Goal: Communication & Community: Answer question/provide support

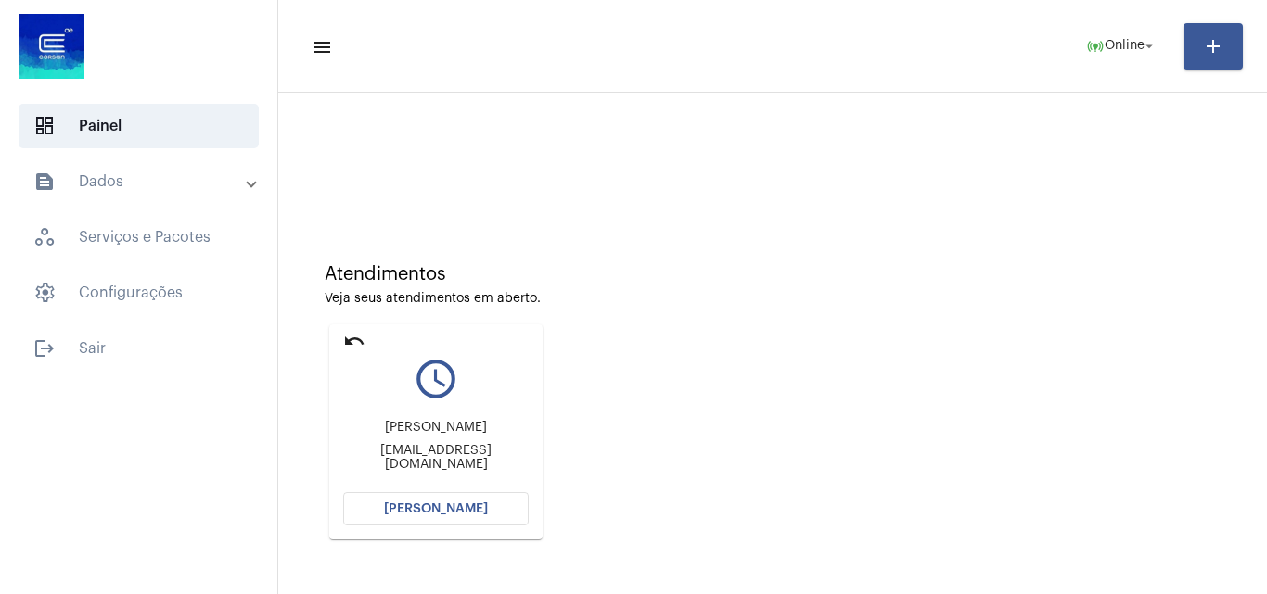
click at [444, 503] on span "[PERSON_NAME]" at bounding box center [436, 509] width 104 height 13
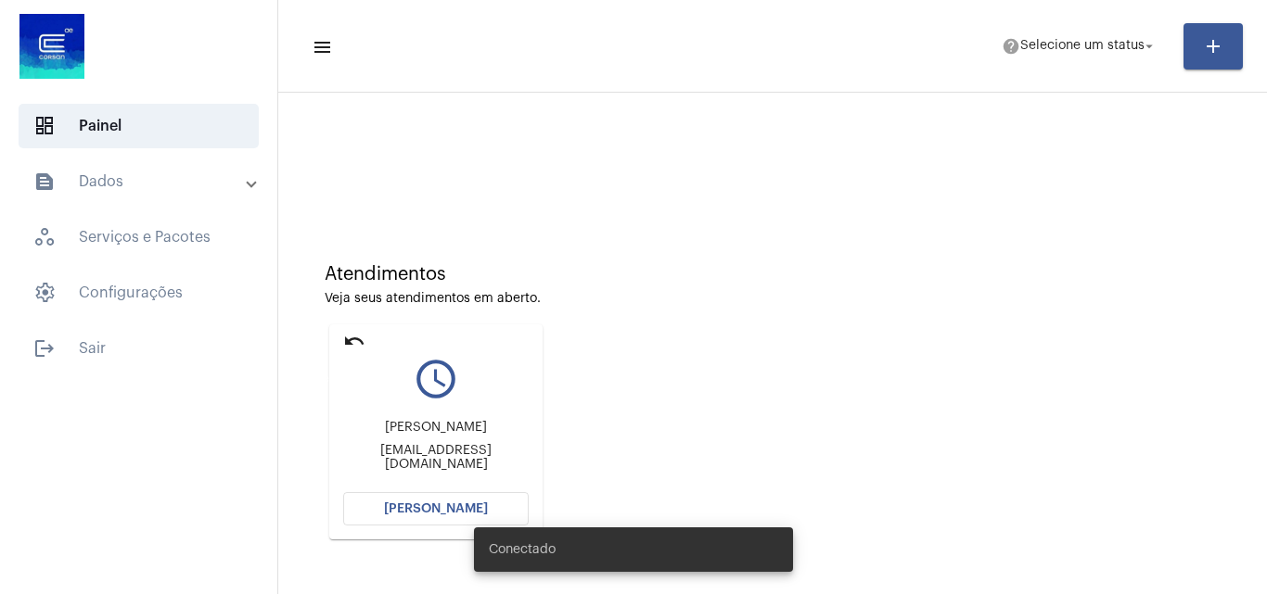
click at [350, 332] on mat-icon "undo" at bounding box center [354, 341] width 22 height 22
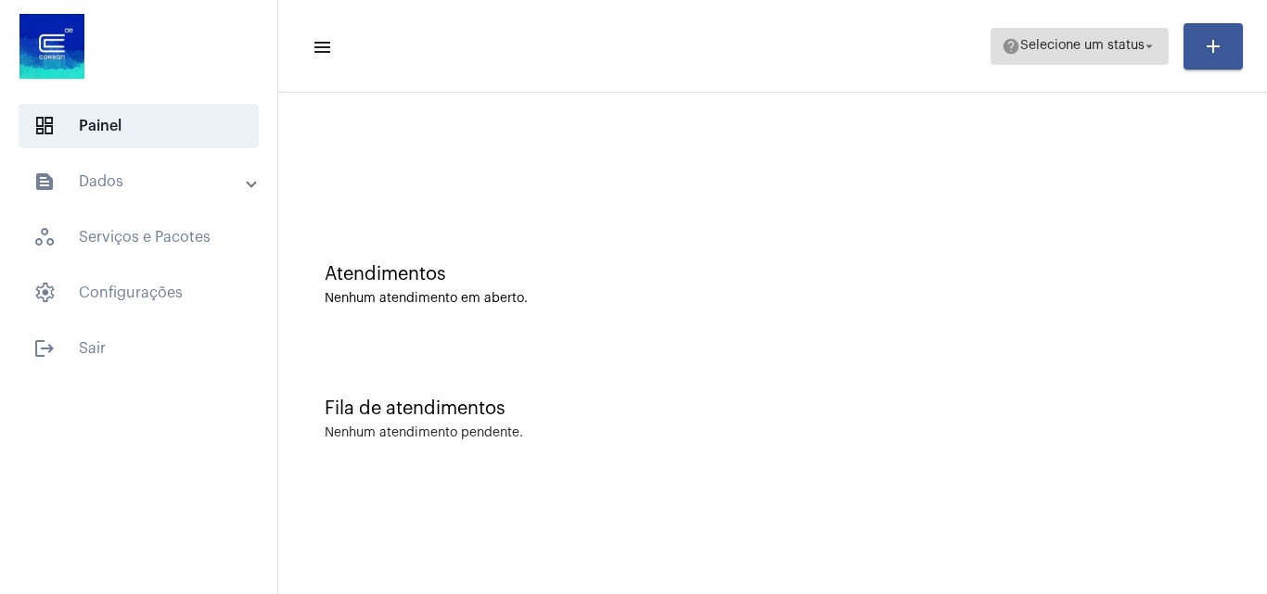
click at [1069, 52] on span "Selecione um status" at bounding box center [1082, 46] width 124 height 13
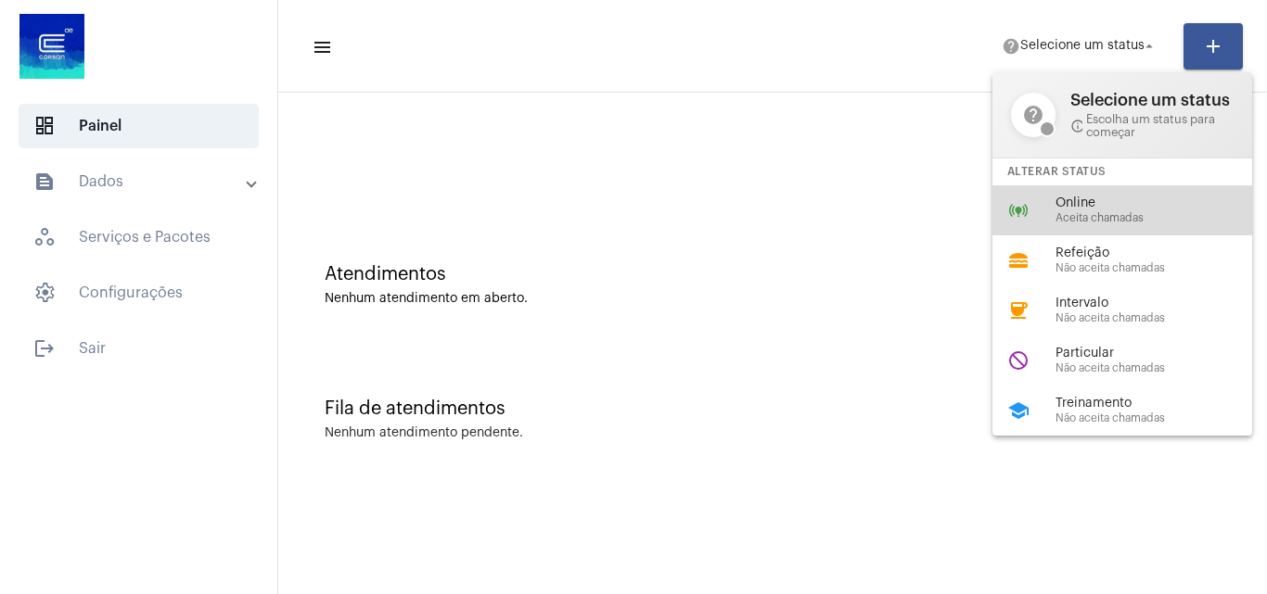
click at [1090, 221] on span "Aceita chamadas" at bounding box center [1160, 218] width 211 height 12
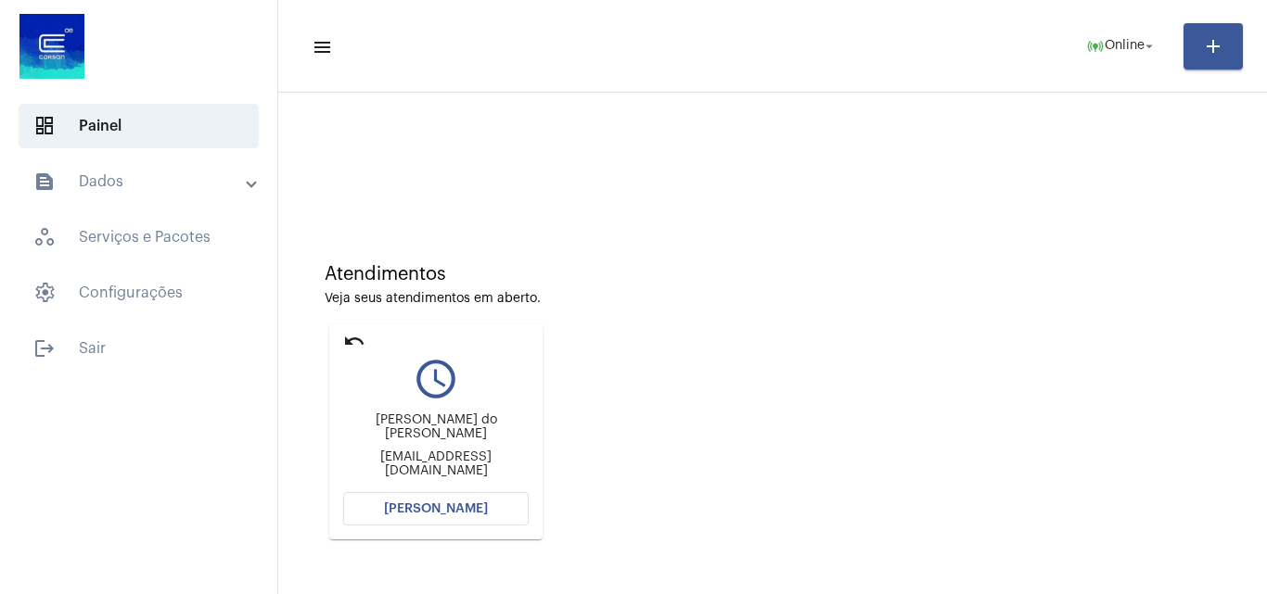
click at [433, 508] on span "[PERSON_NAME]" at bounding box center [436, 509] width 104 height 13
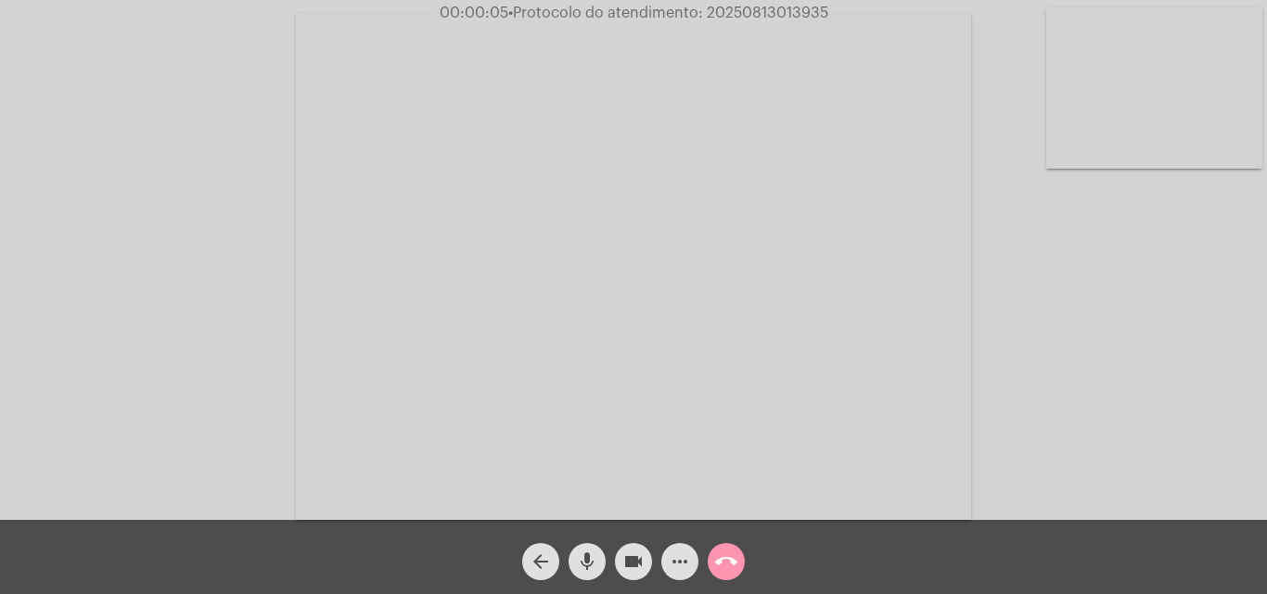
click at [594, 559] on mat-icon "mic" at bounding box center [587, 562] width 22 height 22
click at [1095, 382] on div "Acessando Câmera e Microfone..." at bounding box center [633, 265] width 1263 height 520
click at [581, 555] on mat-icon "mic_off" at bounding box center [587, 562] width 22 height 22
click at [589, 551] on mat-icon "mic" at bounding box center [587, 562] width 22 height 22
click at [590, 554] on mat-icon "mic_off" at bounding box center [587, 562] width 22 height 22
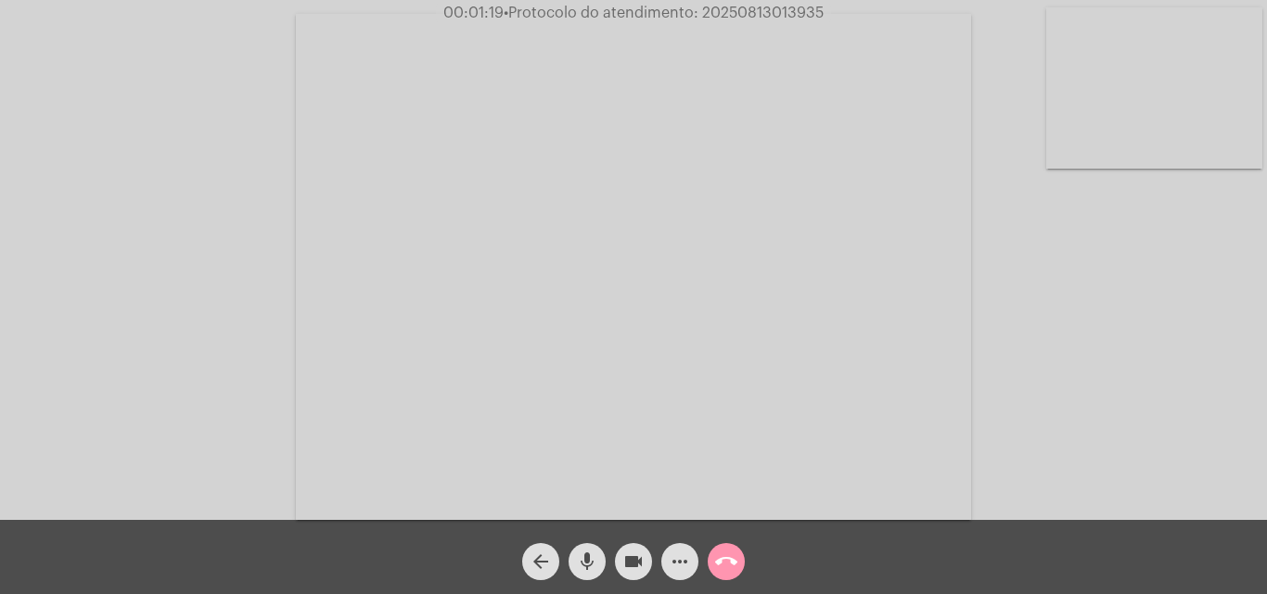
click at [585, 556] on mat-icon "mic" at bounding box center [587, 562] width 22 height 22
click at [587, 556] on mat-icon "mic_off" at bounding box center [587, 562] width 22 height 22
click at [587, 565] on mat-icon "mic" at bounding box center [587, 562] width 22 height 22
click at [581, 549] on span "mic_off" at bounding box center [587, 561] width 22 height 37
click at [584, 555] on mat-icon "mic" at bounding box center [587, 562] width 22 height 22
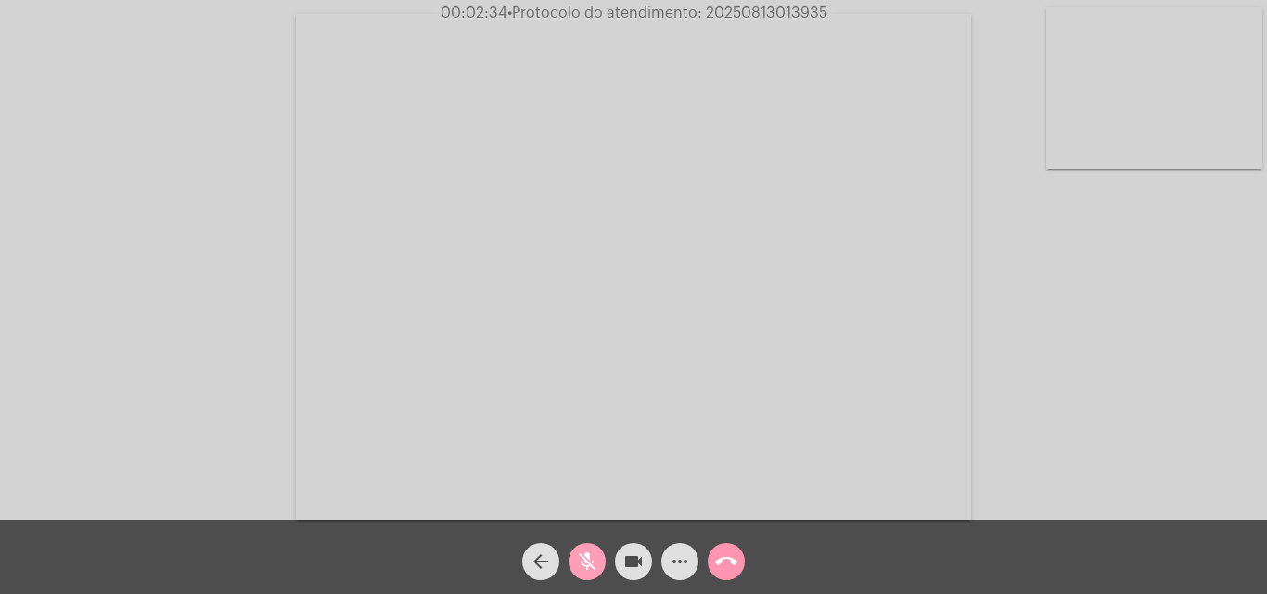
click at [594, 546] on span "mic_off" at bounding box center [587, 561] width 22 height 37
click at [593, 550] on span "mic" at bounding box center [587, 561] width 22 height 37
click at [581, 555] on mat-icon "mic_off" at bounding box center [587, 562] width 22 height 22
click at [590, 547] on span "mic" at bounding box center [587, 561] width 22 height 37
click at [581, 561] on mat-icon "mic_off" at bounding box center [587, 562] width 22 height 22
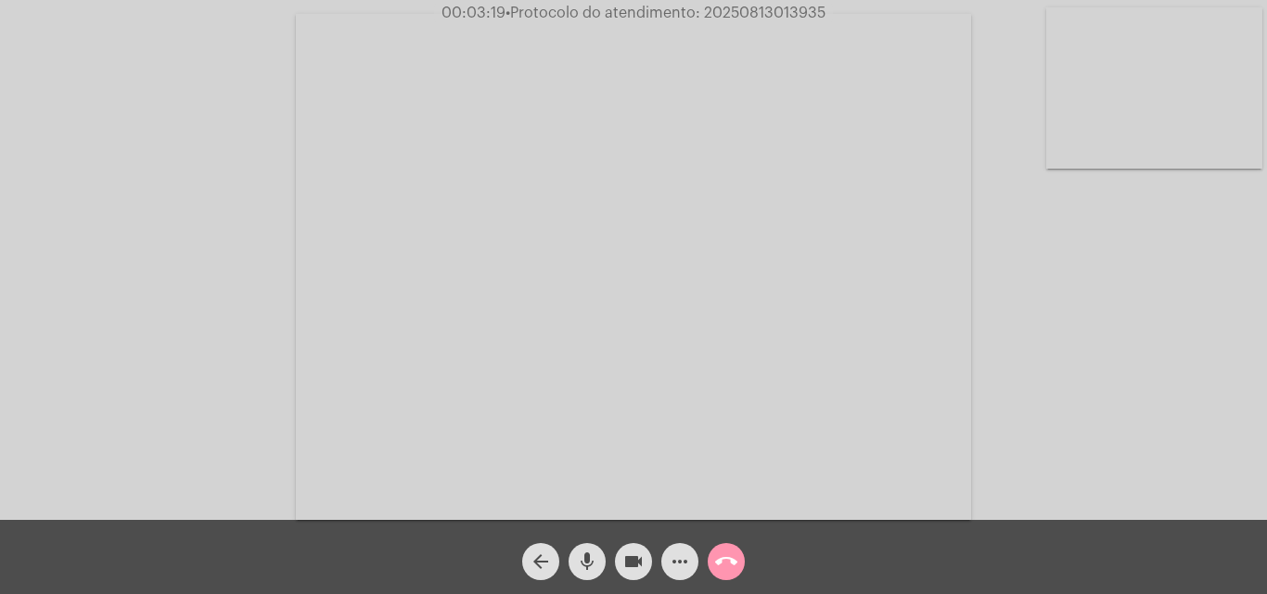
click at [580, 551] on mat-icon "mic" at bounding box center [587, 562] width 22 height 22
click at [594, 553] on mat-icon "mic_off" at bounding box center [587, 562] width 22 height 22
click at [574, 552] on button "mic" at bounding box center [587, 561] width 37 height 37
click at [588, 546] on span "mic_off" at bounding box center [587, 561] width 22 height 37
click at [594, 553] on mat-icon "mic" at bounding box center [587, 562] width 22 height 22
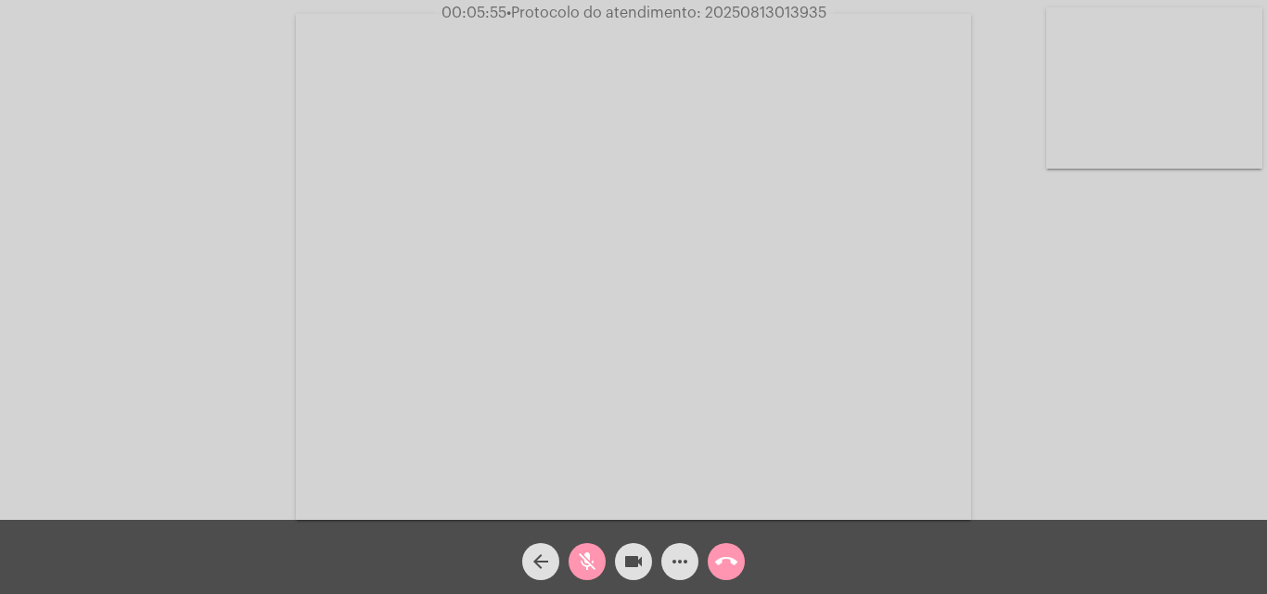
click at [589, 550] on span "mic_off" at bounding box center [587, 561] width 22 height 37
click at [592, 552] on mat-icon "mic" at bounding box center [587, 562] width 22 height 22
click at [575, 553] on button "mic_off" at bounding box center [587, 561] width 37 height 37
click at [584, 559] on mat-icon "mic" at bounding box center [587, 562] width 22 height 22
click at [591, 552] on mat-icon "mic_off" at bounding box center [587, 562] width 22 height 22
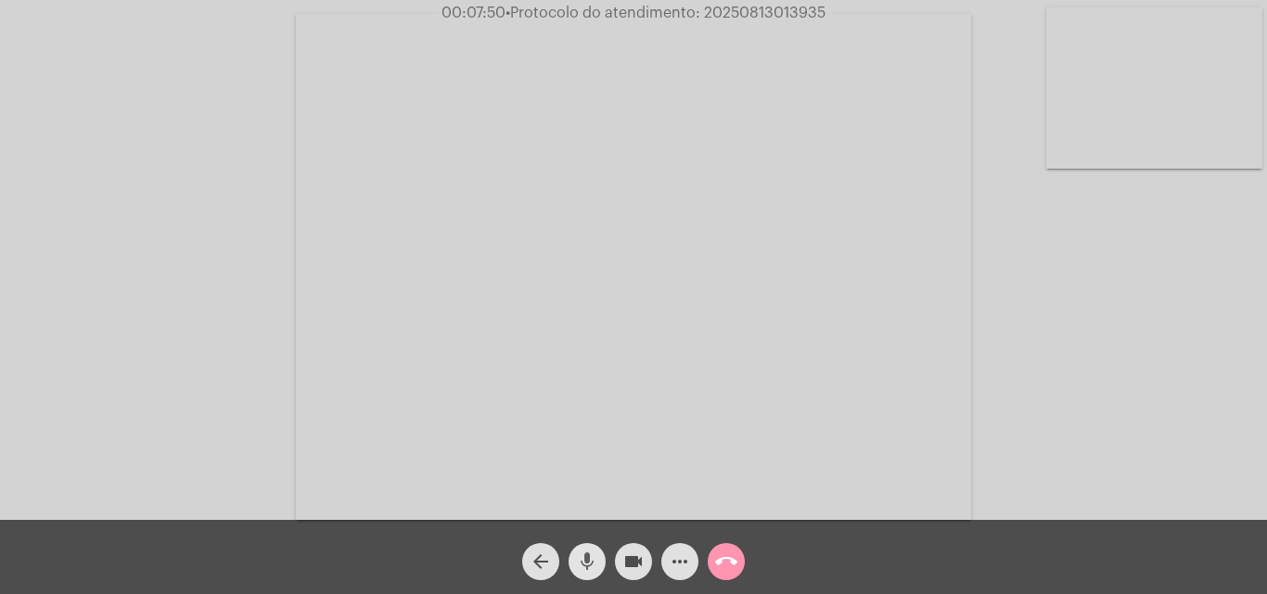
click at [594, 555] on mat-icon "mic" at bounding box center [587, 562] width 22 height 22
click at [589, 562] on mat-icon "mic_off" at bounding box center [587, 562] width 22 height 22
click at [589, 562] on mat-icon "mic" at bounding box center [587, 562] width 22 height 22
click at [589, 562] on mat-icon "mic_off" at bounding box center [587, 562] width 22 height 22
click at [582, 558] on mat-icon "mic" at bounding box center [587, 562] width 22 height 22
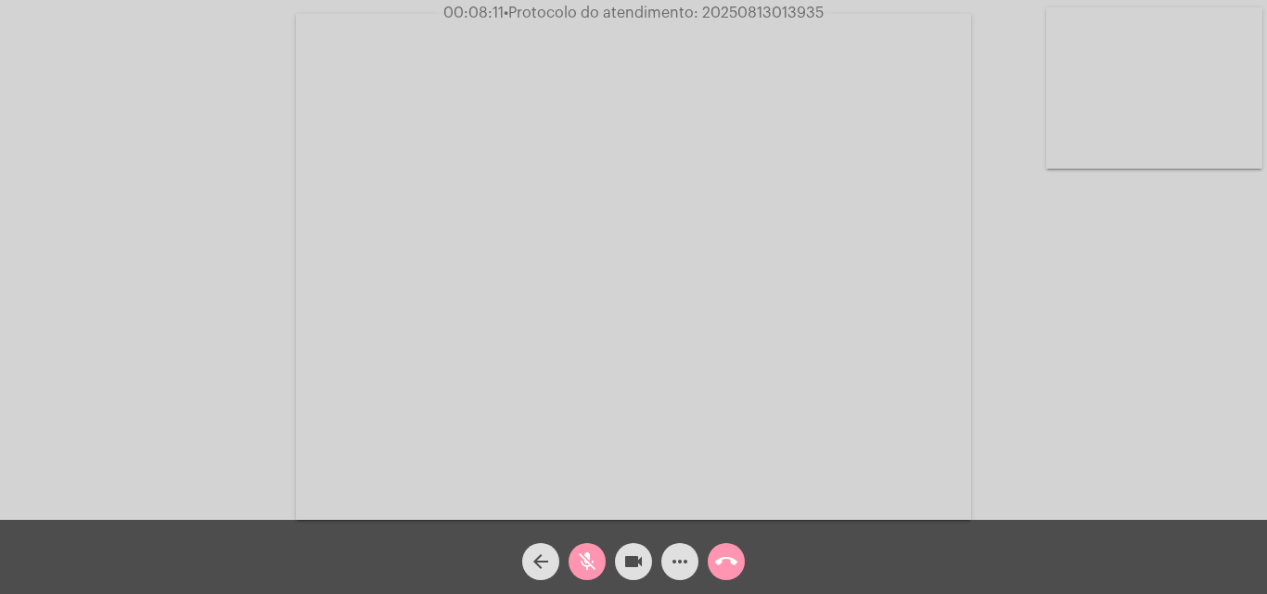
click at [593, 551] on mat-icon "mic_off" at bounding box center [587, 562] width 22 height 22
click at [581, 548] on span "mic" at bounding box center [587, 561] width 22 height 37
click at [584, 549] on span "mic_off" at bounding box center [587, 561] width 22 height 37
click at [676, 563] on mat-icon "more_horiz" at bounding box center [680, 562] width 22 height 22
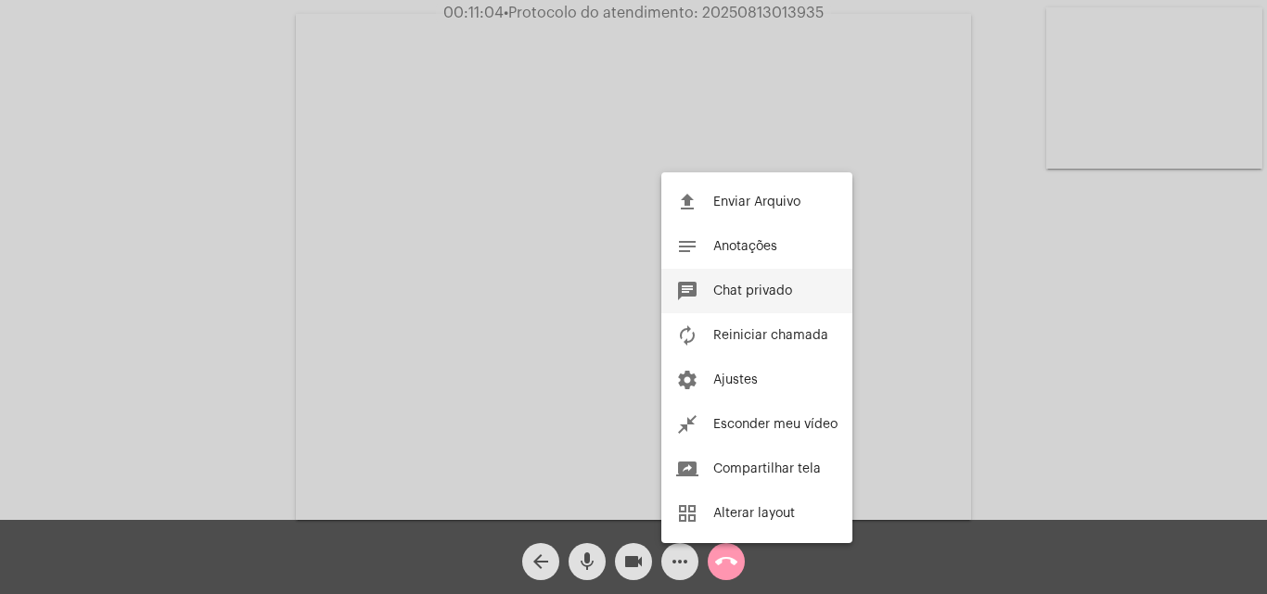
click at [735, 284] on button "chat Chat privado" at bounding box center [756, 291] width 191 height 45
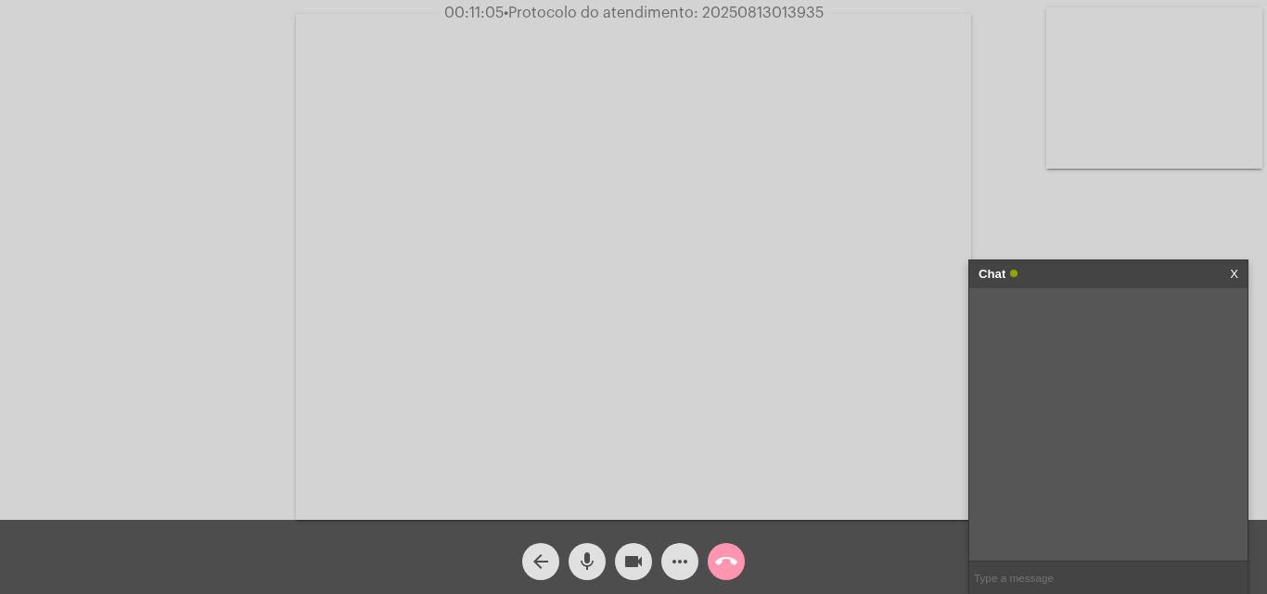
click at [1021, 580] on input "text" at bounding box center [1108, 578] width 278 height 32
paste input "10 [PERSON_NAME], 14 Horas e 4 Minutos até o vencimento!"
type input "10 [PERSON_NAME], 14 Horas e 4 Minutos até o vencimento!"
click at [747, 6] on span "• Protocolo do atendimento: 20250813013935" at bounding box center [664, 13] width 320 height 15
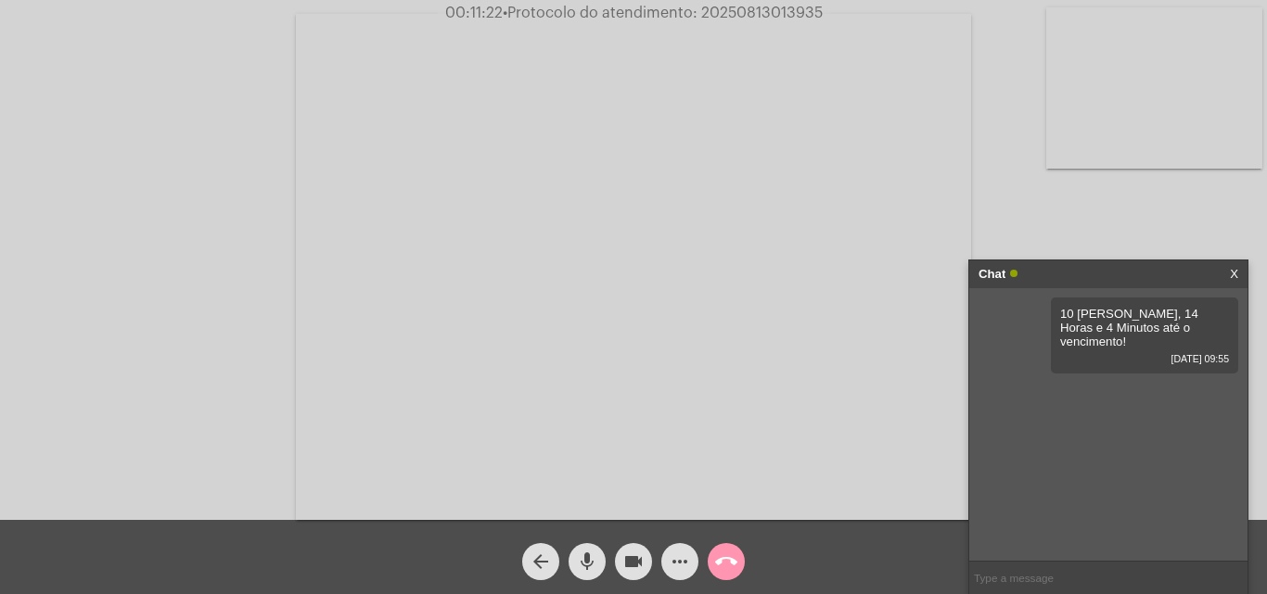
copy span "20250813013935"
click at [597, 556] on mat-icon "mic" at bounding box center [587, 562] width 22 height 22
click at [581, 559] on mat-icon "mic_off" at bounding box center [587, 562] width 22 height 22
click at [581, 552] on mat-icon "mic" at bounding box center [587, 562] width 22 height 22
click at [584, 553] on mat-icon "mic_off" at bounding box center [587, 562] width 22 height 22
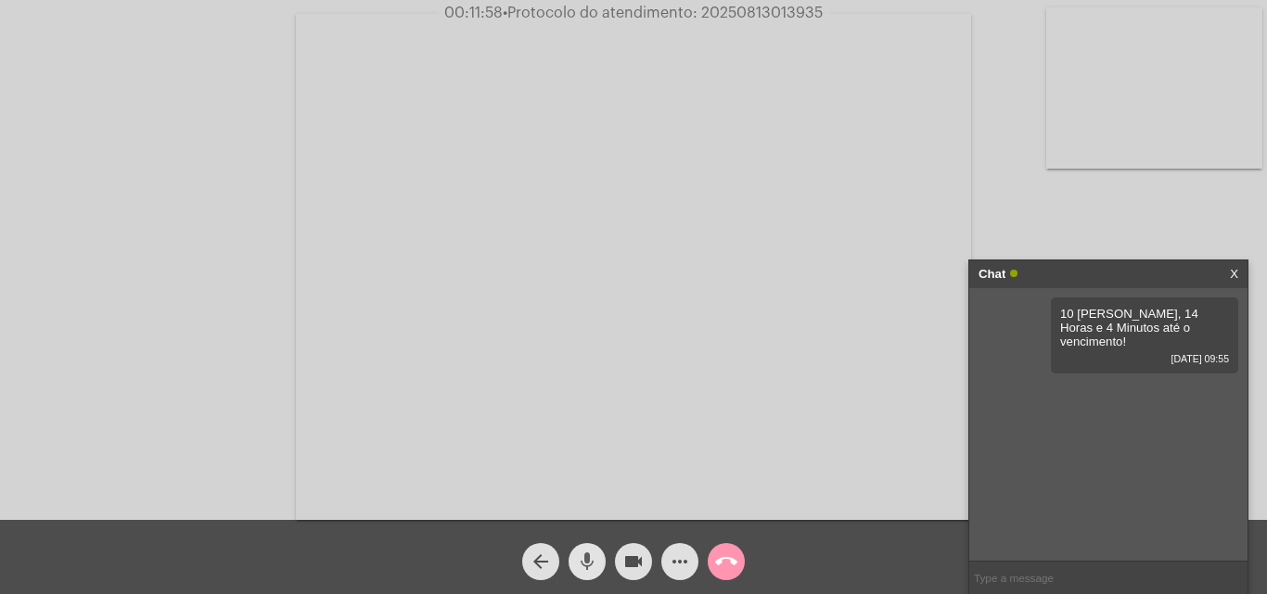
click at [590, 550] on span "mic" at bounding box center [587, 561] width 22 height 37
click at [585, 562] on mat-icon "mic_off" at bounding box center [587, 562] width 22 height 22
click at [584, 563] on mat-icon "mic" at bounding box center [587, 562] width 22 height 22
click at [594, 555] on mat-icon "mic_off" at bounding box center [587, 562] width 22 height 22
click at [590, 557] on mat-icon "mic" at bounding box center [587, 562] width 22 height 22
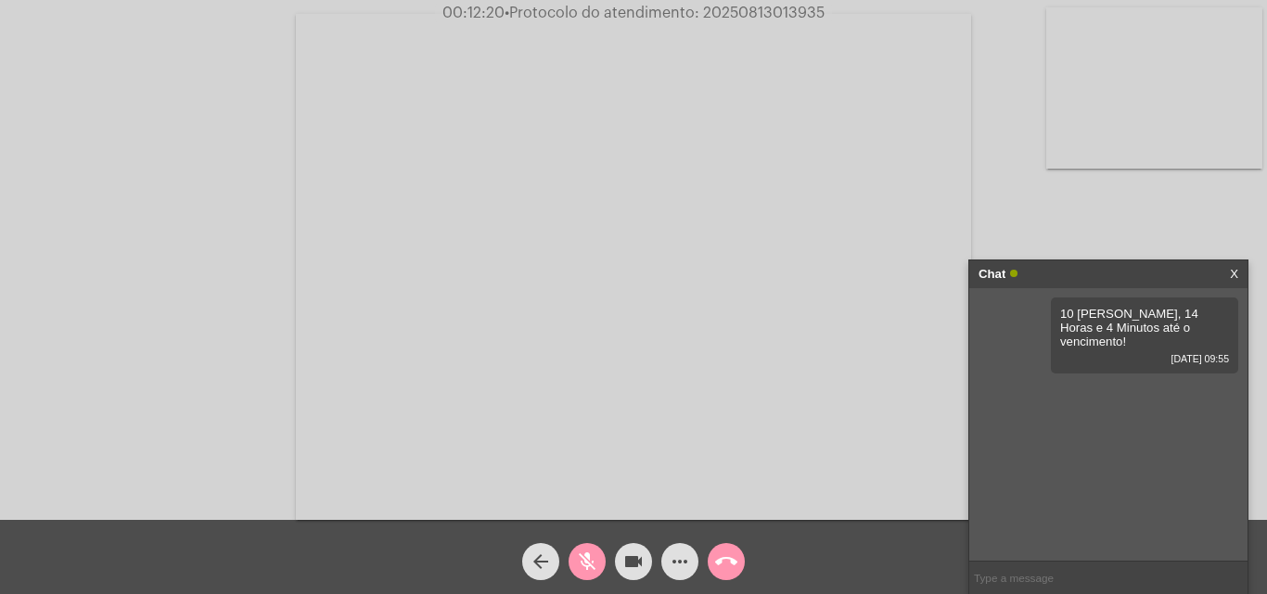
copy span "20250813013935"
paste input "20250813013935"
type input "20250813013935"
click at [582, 547] on span "mic_off" at bounding box center [587, 561] width 22 height 37
click at [1090, 585] on input "20250813013935" at bounding box center [1108, 578] width 278 height 32
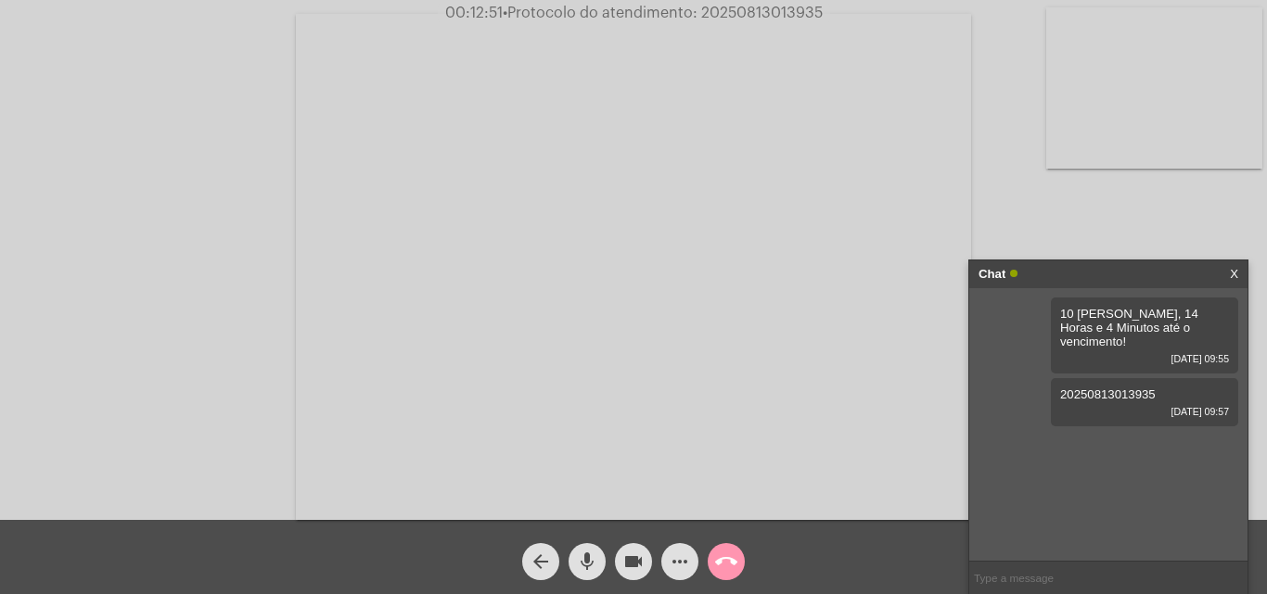
click at [716, 568] on mat-icon "call_end" at bounding box center [726, 562] width 22 height 22
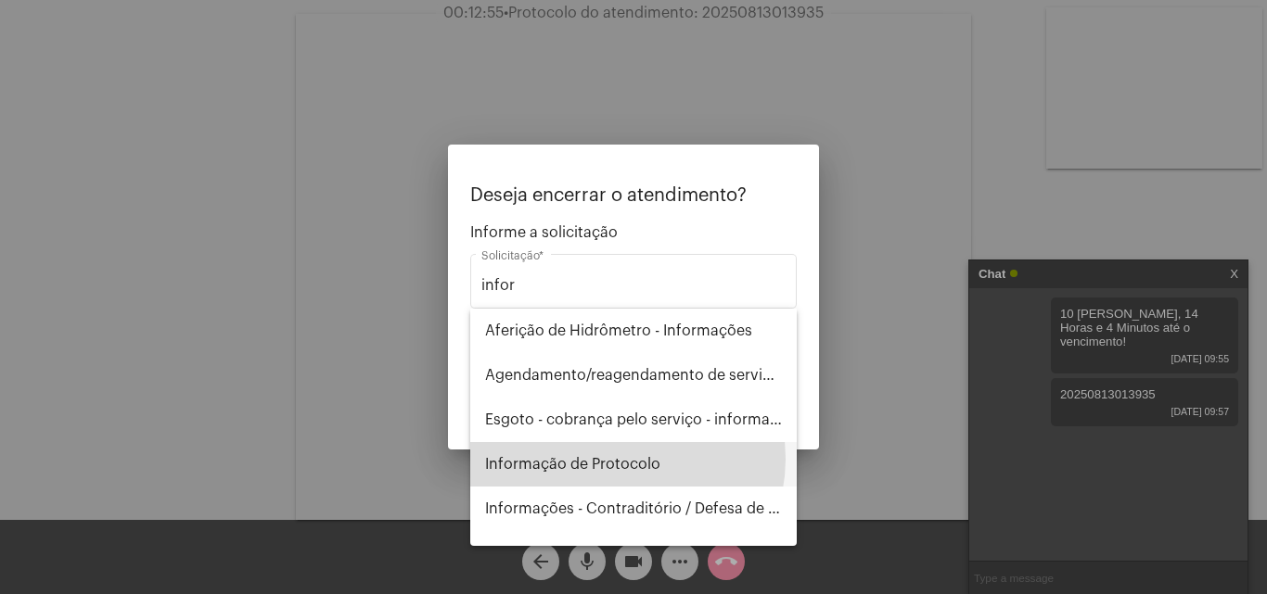
click at [619, 459] on span "Informação de Protocolo" at bounding box center [633, 464] width 297 height 45
type input "Informação de Protocolo"
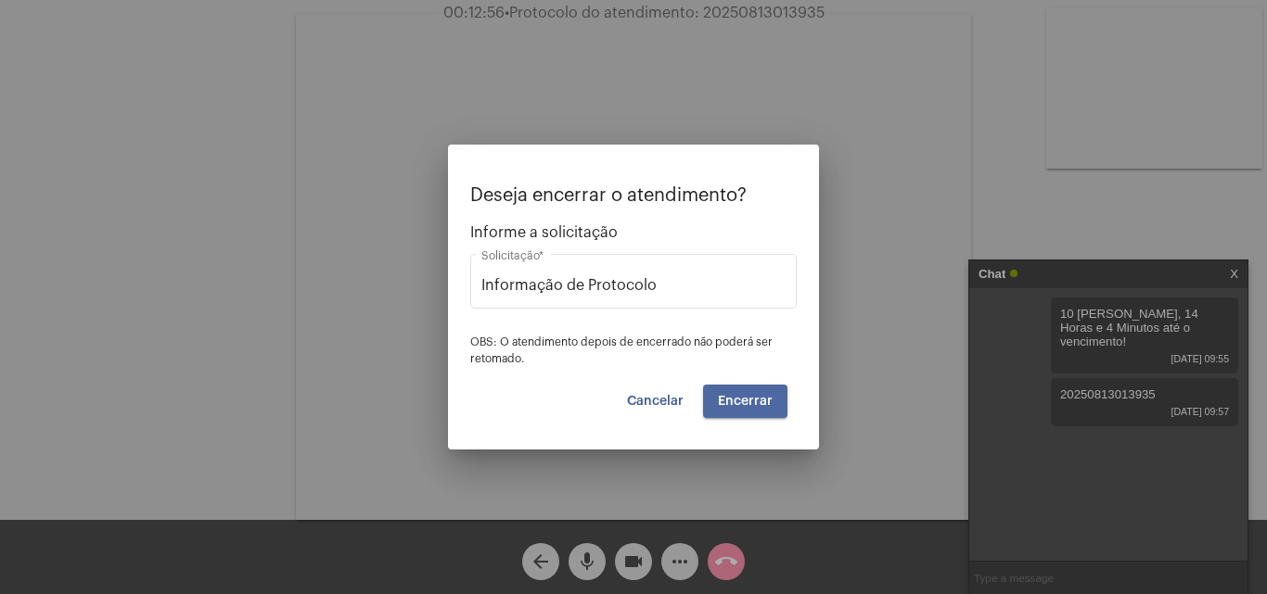
click at [756, 402] on span "Encerrar" at bounding box center [745, 401] width 55 height 13
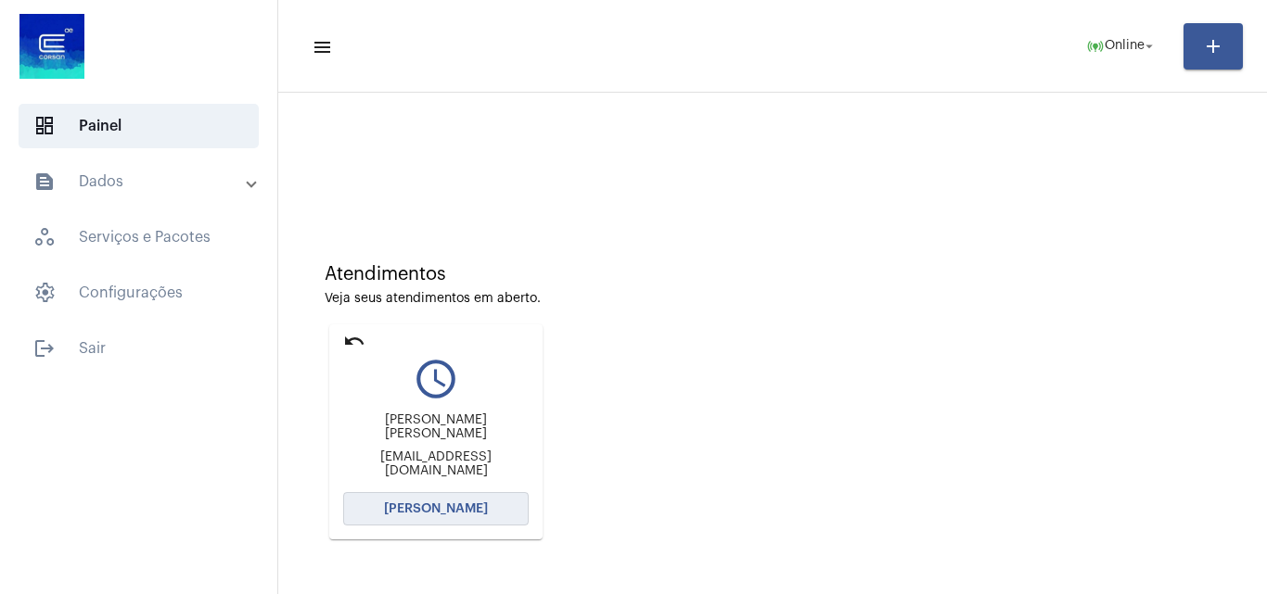
click at [476, 514] on span "[PERSON_NAME]" at bounding box center [436, 509] width 104 height 13
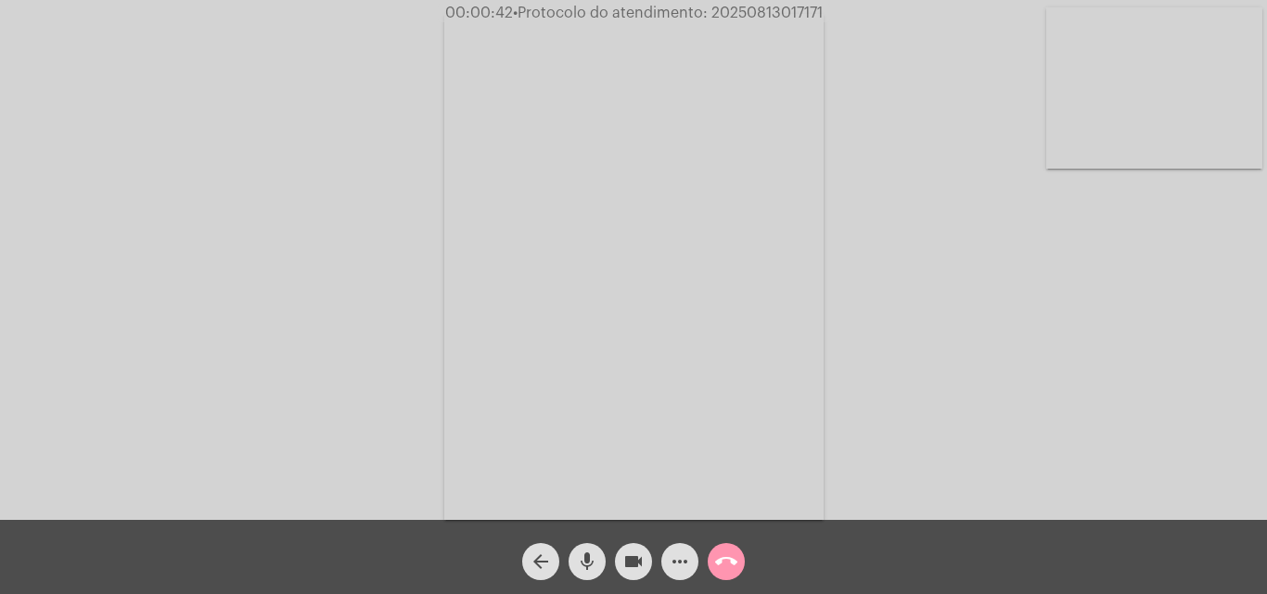
click at [586, 560] on mat-icon "mic" at bounding box center [587, 562] width 22 height 22
click at [585, 562] on mat-icon "mic_off" at bounding box center [587, 562] width 22 height 22
click at [594, 556] on mat-icon "mic" at bounding box center [587, 562] width 22 height 22
click at [591, 549] on span "mic_off" at bounding box center [587, 561] width 22 height 37
click at [594, 552] on mat-icon "mic" at bounding box center [587, 562] width 22 height 22
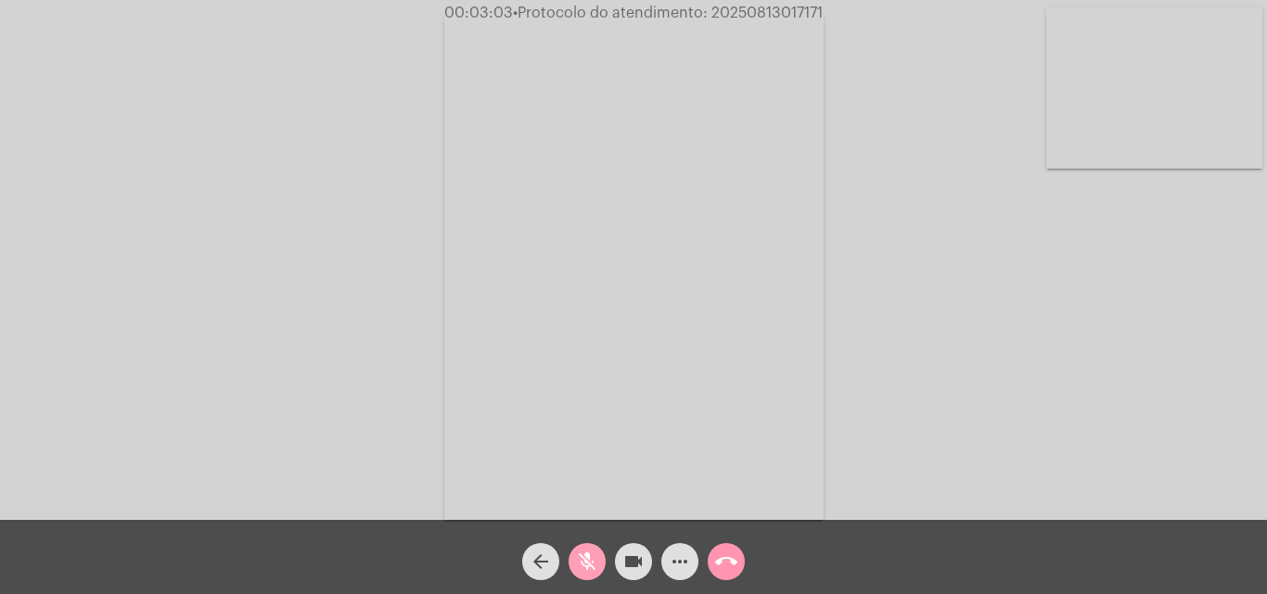
click at [590, 553] on mat-icon "mic_off" at bounding box center [587, 562] width 22 height 22
click at [591, 551] on mat-icon "mic" at bounding box center [587, 562] width 22 height 22
click at [593, 549] on span "mic_off" at bounding box center [587, 561] width 22 height 37
click at [595, 561] on mat-icon "mic" at bounding box center [587, 562] width 22 height 22
click at [621, 562] on button "videocam" at bounding box center [633, 561] width 37 height 37
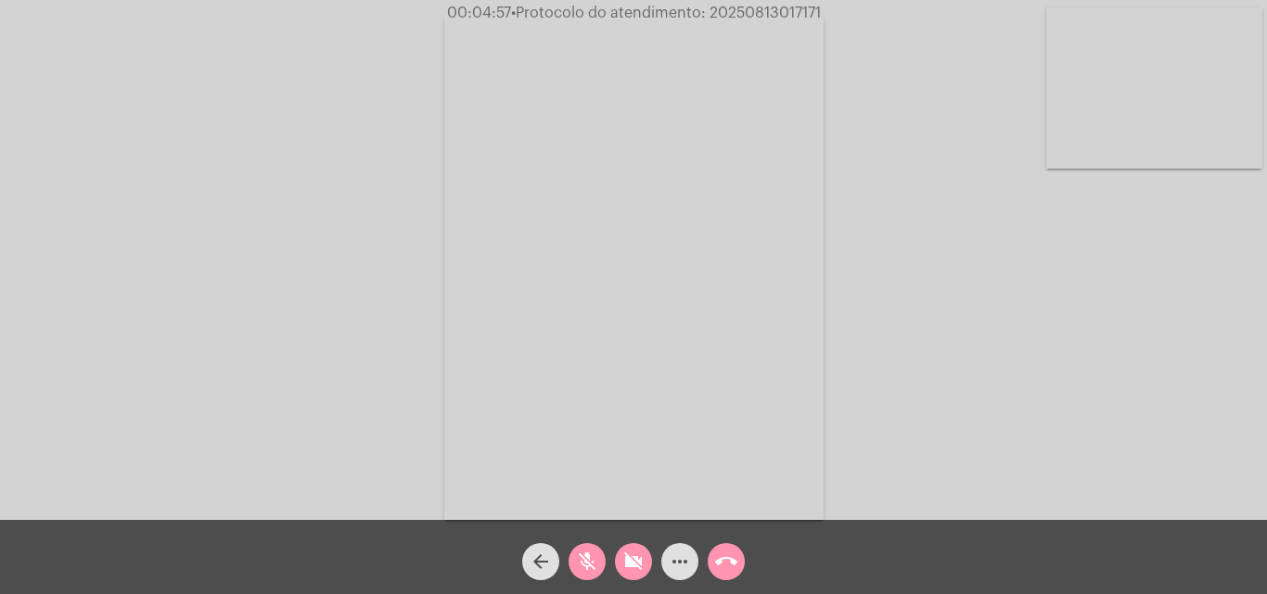
click at [591, 547] on span "mic_off" at bounding box center [587, 561] width 22 height 37
click at [583, 553] on mat-icon "mic" at bounding box center [587, 562] width 22 height 22
click at [582, 564] on mat-icon "mic_off" at bounding box center [587, 562] width 22 height 22
click at [588, 557] on mat-icon "mic" at bounding box center [587, 562] width 22 height 22
click at [588, 567] on mat-icon "mic_off" at bounding box center [587, 562] width 22 height 22
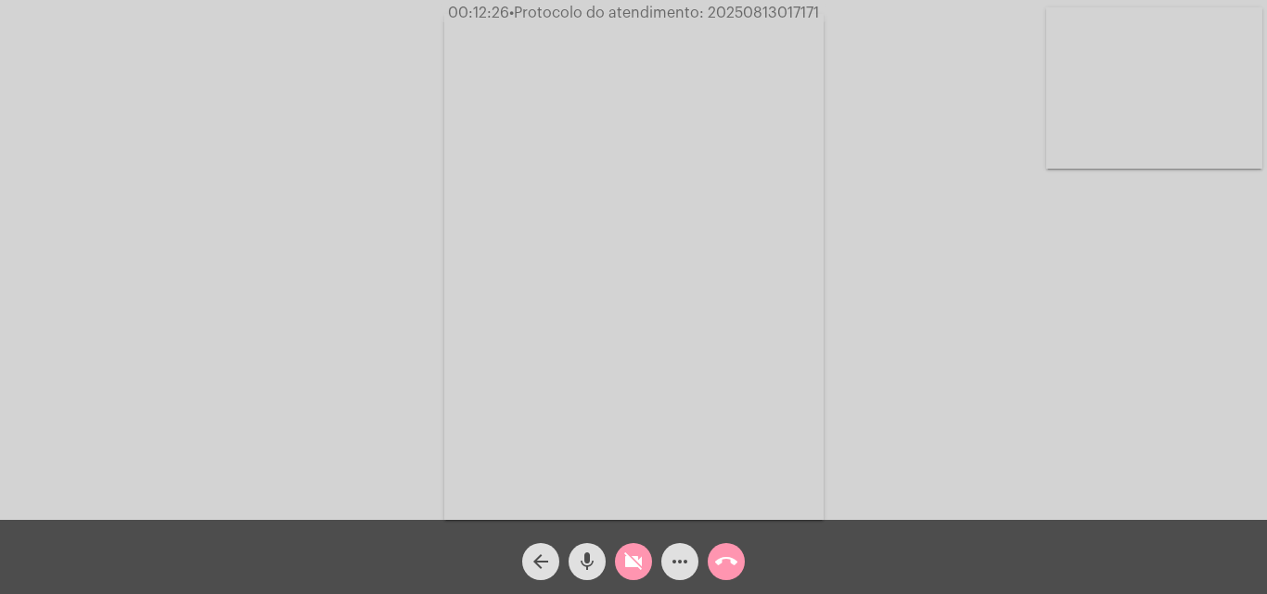
click at [631, 562] on mat-icon "videocam_off" at bounding box center [633, 562] width 22 height 22
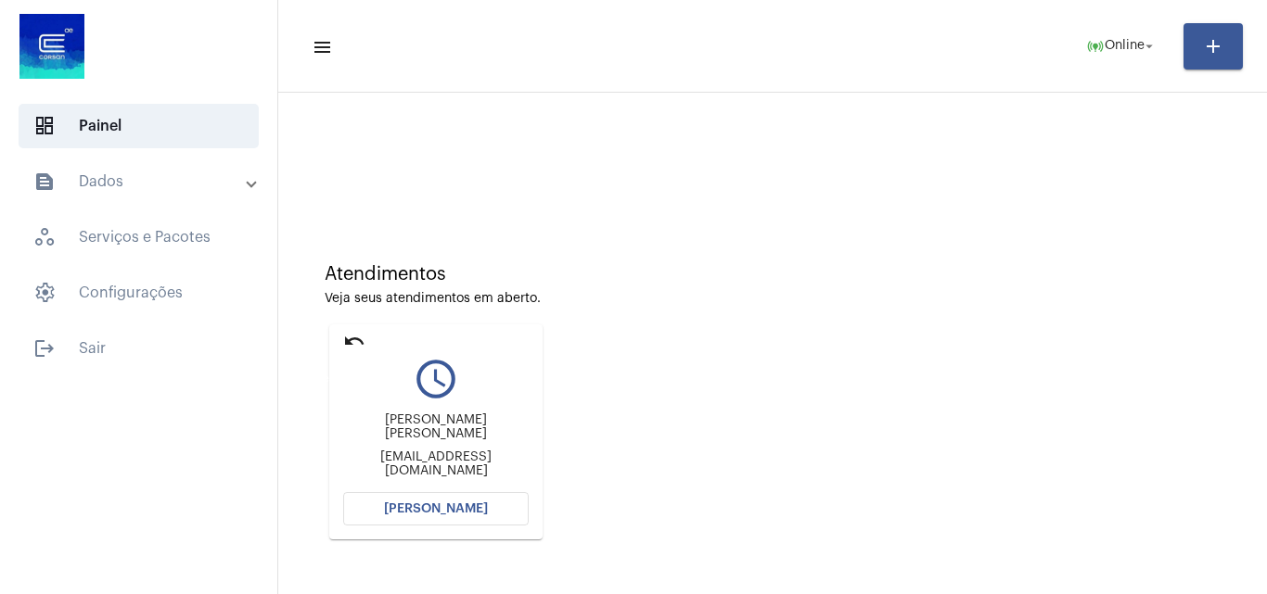
click at [348, 335] on mat-icon "undo" at bounding box center [354, 341] width 22 height 22
click at [435, 509] on span "[PERSON_NAME]" at bounding box center [436, 509] width 104 height 13
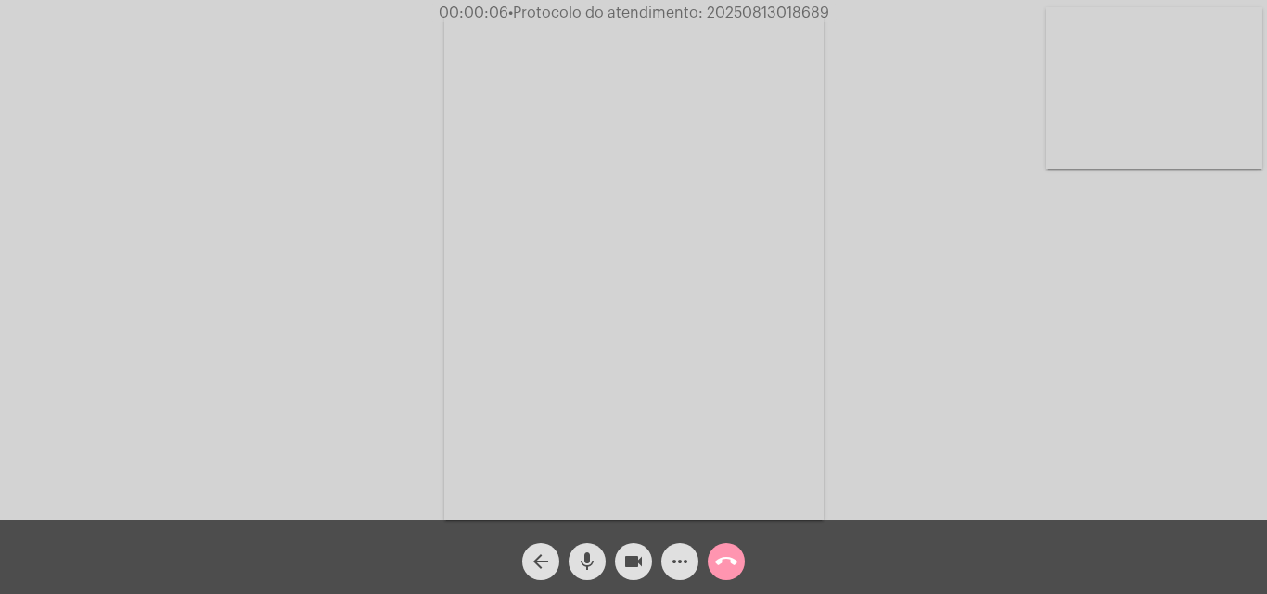
click at [589, 564] on mat-icon "mic" at bounding box center [587, 562] width 22 height 22
click at [1136, 389] on div "Acessando Câmera e Microfone..." at bounding box center [633, 265] width 1263 height 520
click at [581, 545] on span "mic_off" at bounding box center [587, 561] width 22 height 37
click at [586, 550] on span "mic" at bounding box center [587, 561] width 22 height 37
click at [593, 560] on mat-icon "mic_off" at bounding box center [587, 562] width 22 height 22
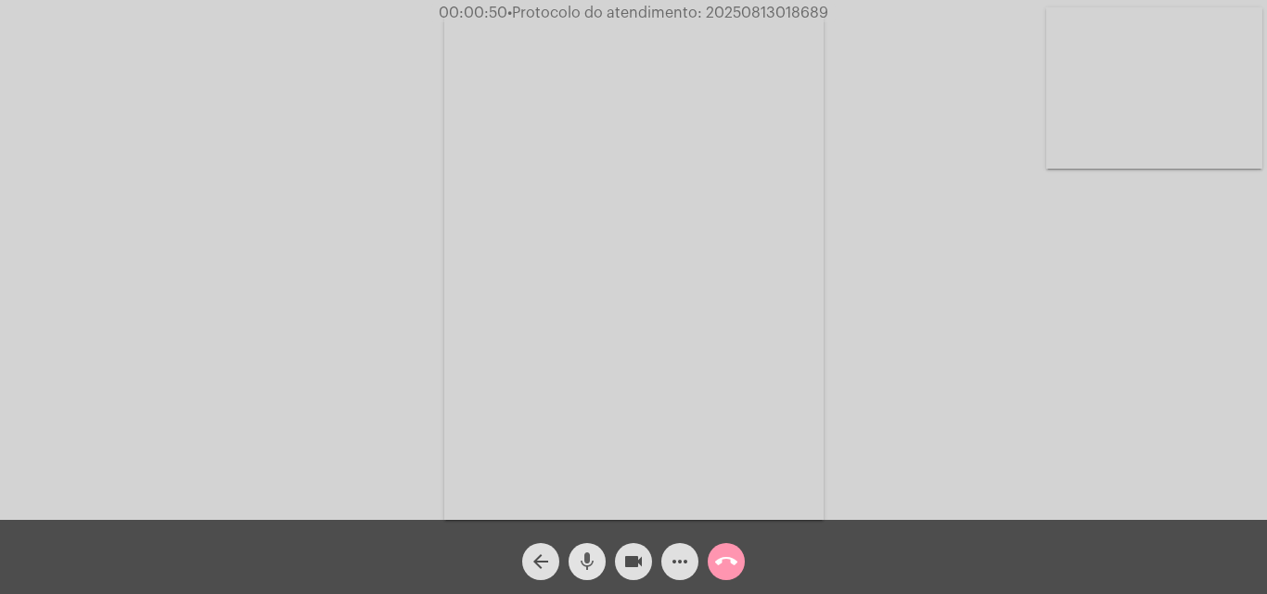
click at [587, 571] on mat-icon "mic" at bounding box center [587, 562] width 22 height 22
click at [580, 557] on mat-icon "mic_off" at bounding box center [587, 562] width 22 height 22
click at [687, 558] on mat-icon "more_horiz" at bounding box center [680, 562] width 22 height 22
click at [675, 543] on span "more_horiz" at bounding box center [680, 561] width 22 height 37
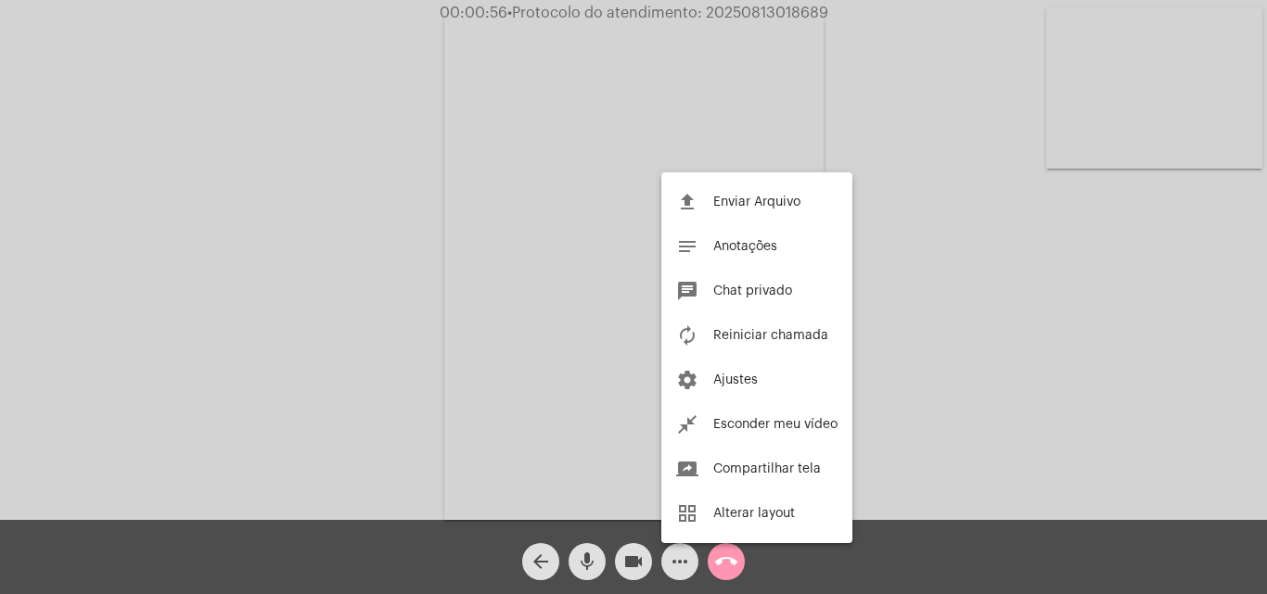
click at [358, 203] on div at bounding box center [633, 297] width 1267 height 594
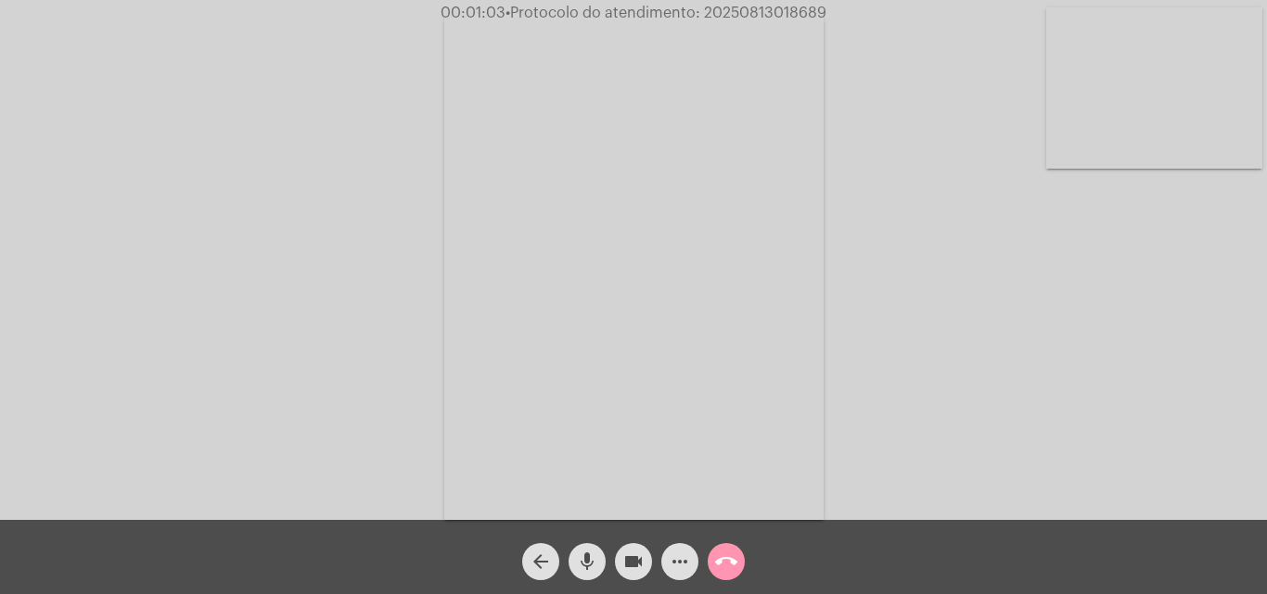
click at [592, 545] on span "mic" at bounding box center [587, 561] width 22 height 37
click at [638, 559] on mat-icon "videocam" at bounding box center [633, 562] width 22 height 22
click at [636, 569] on mat-icon "videocam_off" at bounding box center [633, 562] width 22 height 22
click at [595, 556] on mat-icon "mic_off" at bounding box center [587, 562] width 22 height 22
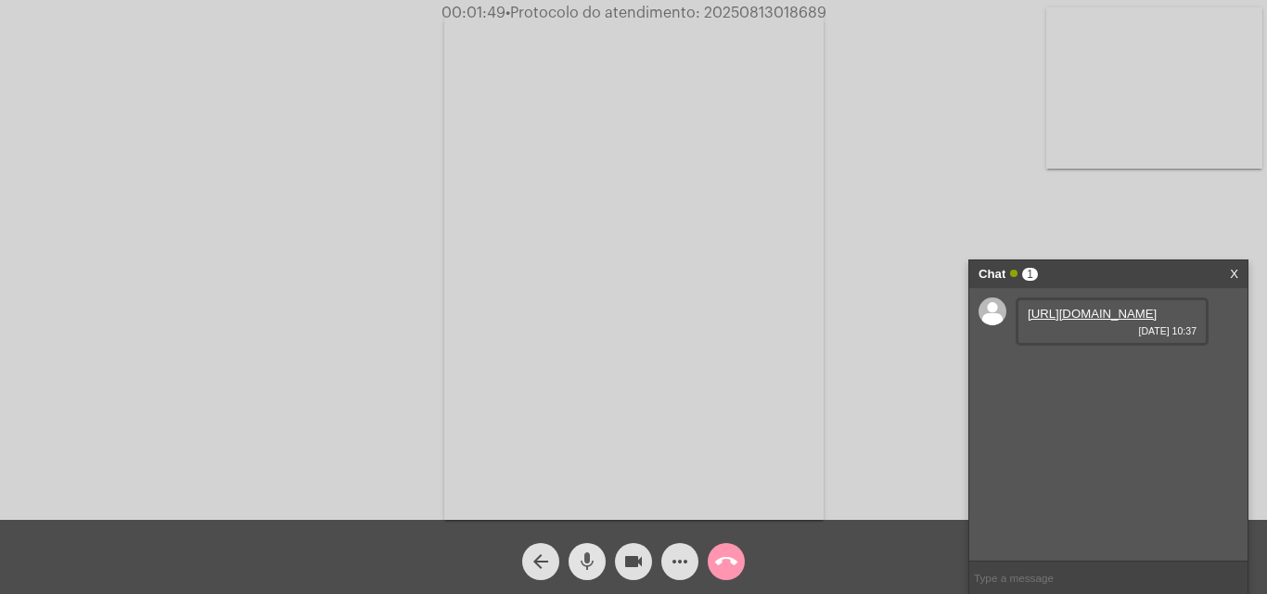
click at [590, 557] on mat-icon "mic" at bounding box center [587, 562] width 22 height 22
click at [1059, 321] on link "[URL][DOMAIN_NAME]" at bounding box center [1092, 314] width 129 height 14
click at [1054, 227] on div "Acessando Câmera e Microfone..." at bounding box center [633, 265] width 1263 height 520
click at [588, 556] on mat-icon "mic_off" at bounding box center [587, 562] width 22 height 22
click at [588, 552] on mat-icon "mic" at bounding box center [587, 562] width 22 height 22
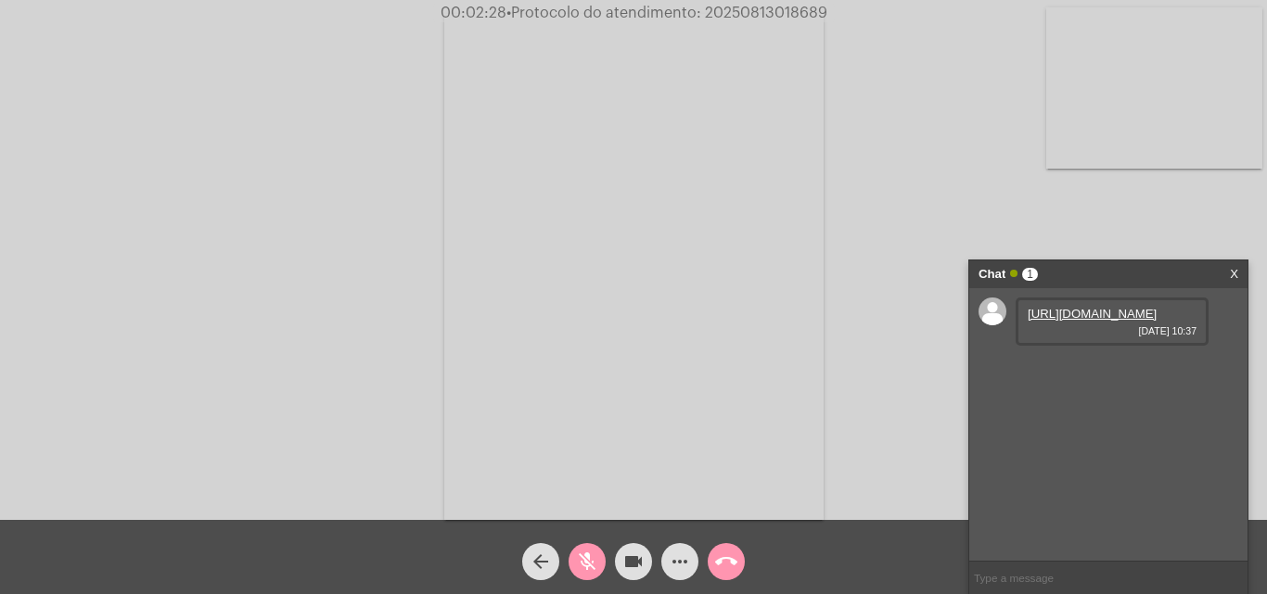
click at [579, 548] on span "mic_off" at bounding box center [587, 561] width 22 height 37
click at [586, 550] on span "mic" at bounding box center [587, 561] width 22 height 37
click at [597, 547] on span "mic_off" at bounding box center [587, 561] width 22 height 37
click at [587, 563] on mat-icon "mic" at bounding box center [587, 562] width 22 height 22
click at [592, 554] on mat-icon "mic_off" at bounding box center [587, 562] width 22 height 22
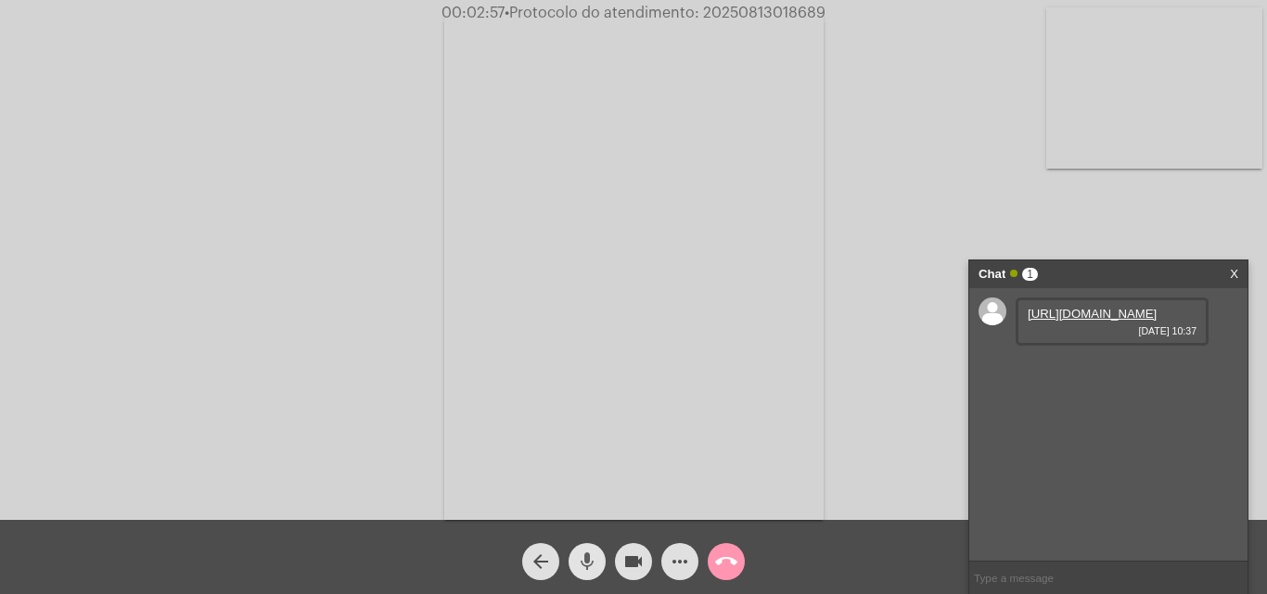
click at [590, 552] on mat-icon "mic" at bounding box center [587, 562] width 22 height 22
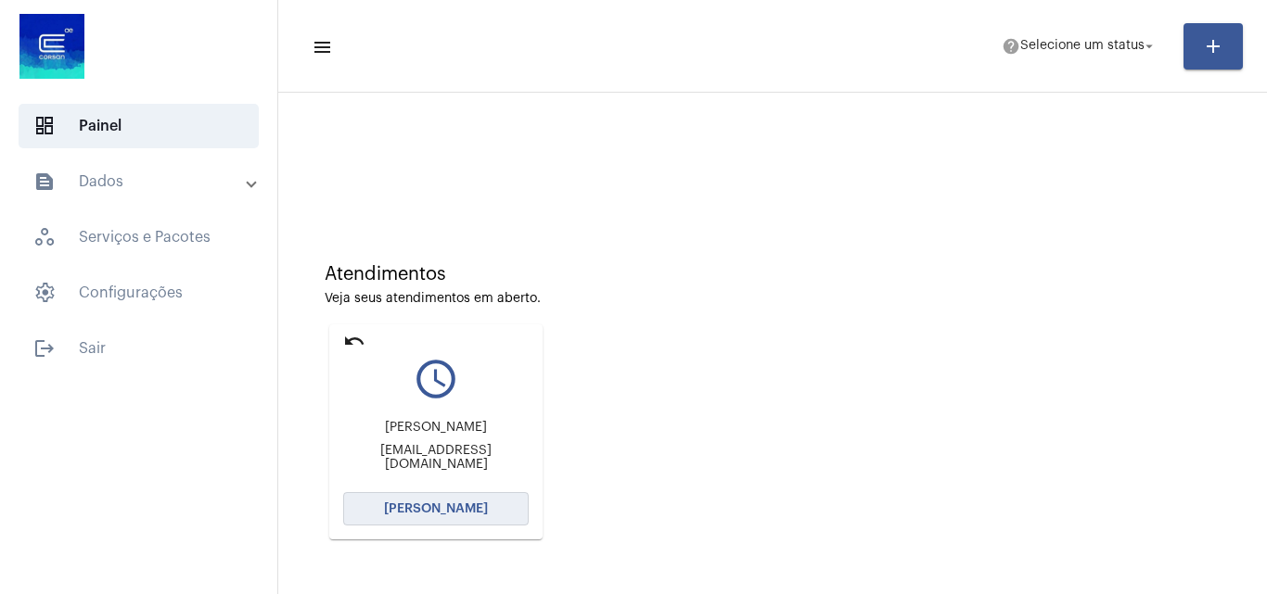
click at [459, 505] on span "[PERSON_NAME]" at bounding box center [436, 509] width 104 height 13
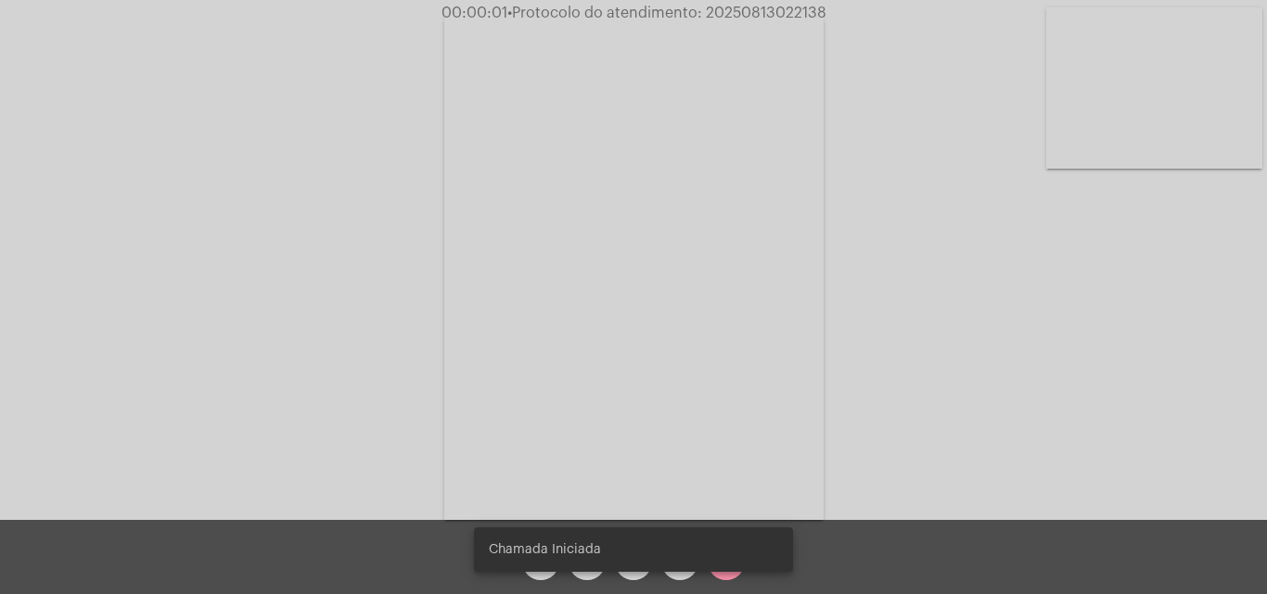
click at [1000, 370] on div "Acessando Câmera e Microfone..." at bounding box center [633, 265] width 1263 height 520
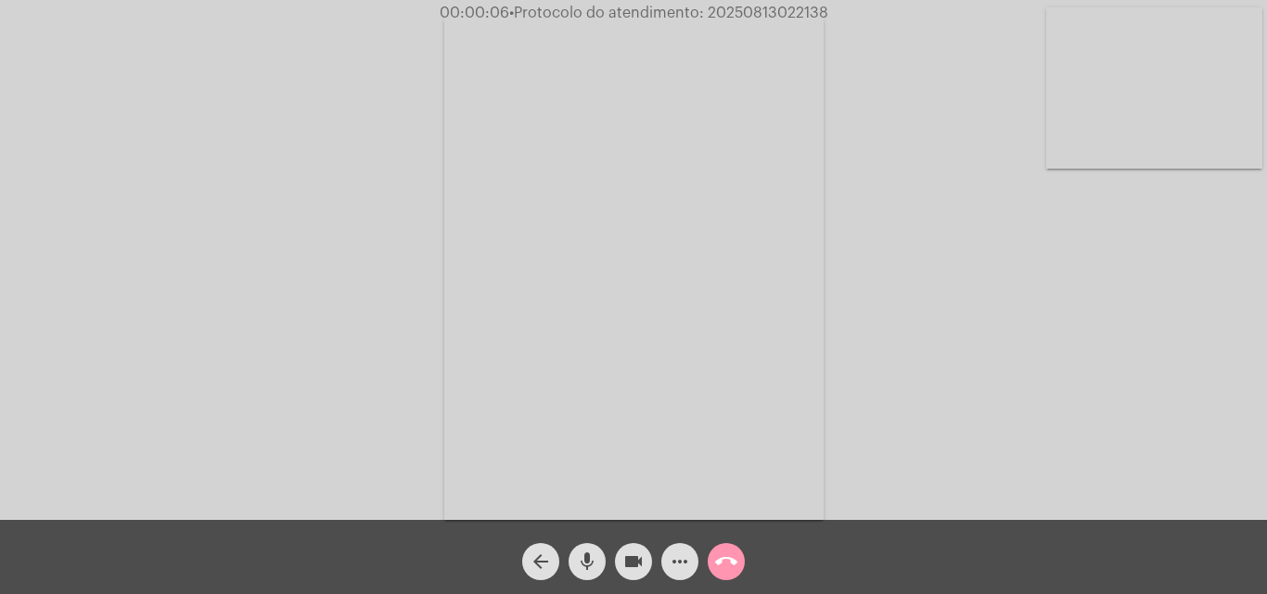
click at [580, 561] on mat-icon "mic" at bounding box center [587, 562] width 22 height 22
click at [1100, 414] on div "Acessando Câmera e Microfone..." at bounding box center [633, 265] width 1263 height 520
click at [589, 559] on mat-icon "mic_off" at bounding box center [587, 562] width 22 height 22
click at [585, 547] on span "mic" at bounding box center [587, 561] width 22 height 37
click at [579, 556] on mat-icon "mic_off" at bounding box center [587, 562] width 22 height 22
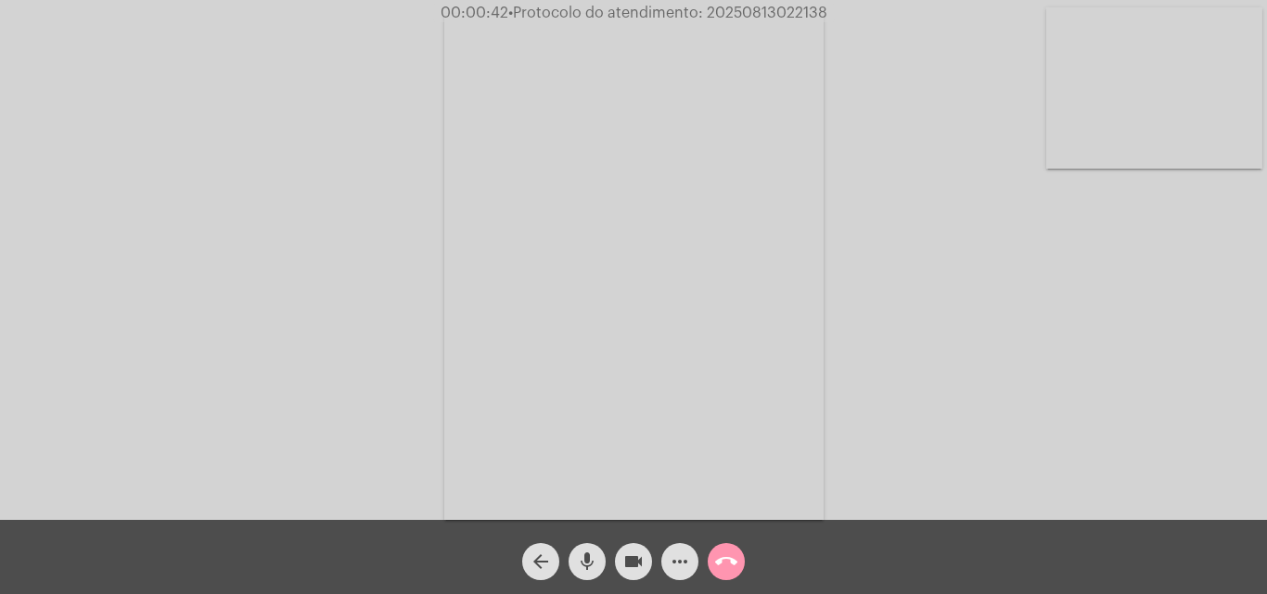
click at [592, 552] on mat-icon "mic" at bounding box center [587, 562] width 22 height 22
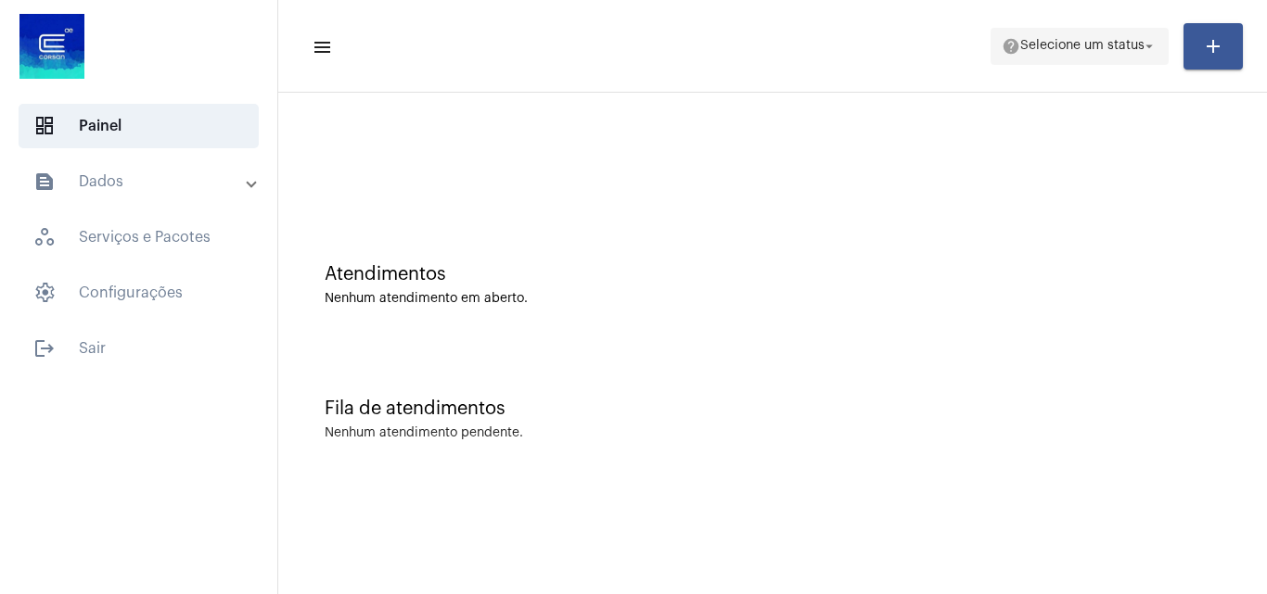
click at [1115, 44] on span "Selecione um status" at bounding box center [1082, 46] width 124 height 13
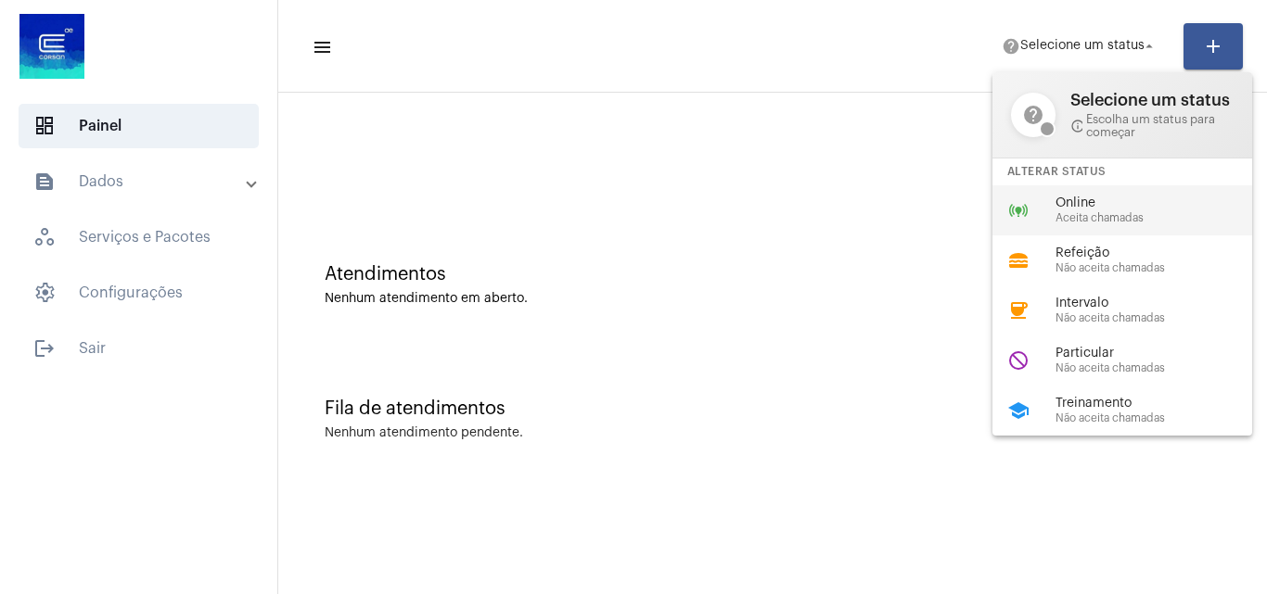
click at [1097, 224] on div "online_prediction Online Aceita chamadas" at bounding box center [1136, 210] width 289 height 50
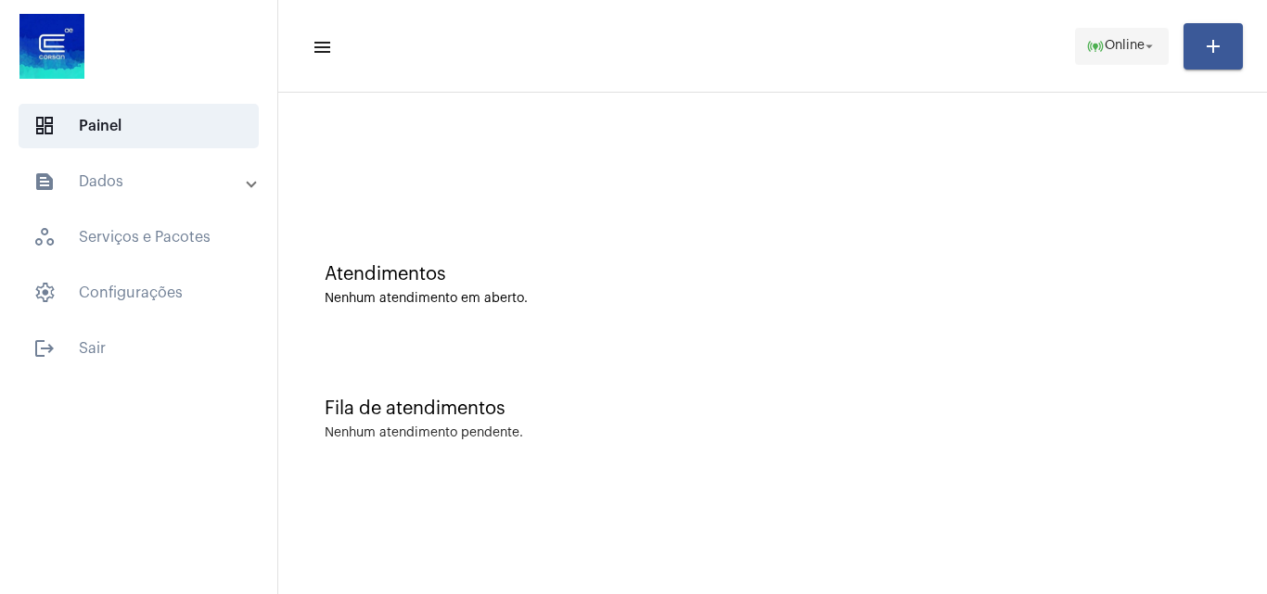
click at [1111, 38] on span "online_prediction Online arrow_drop_down" at bounding box center [1121, 45] width 71 height 33
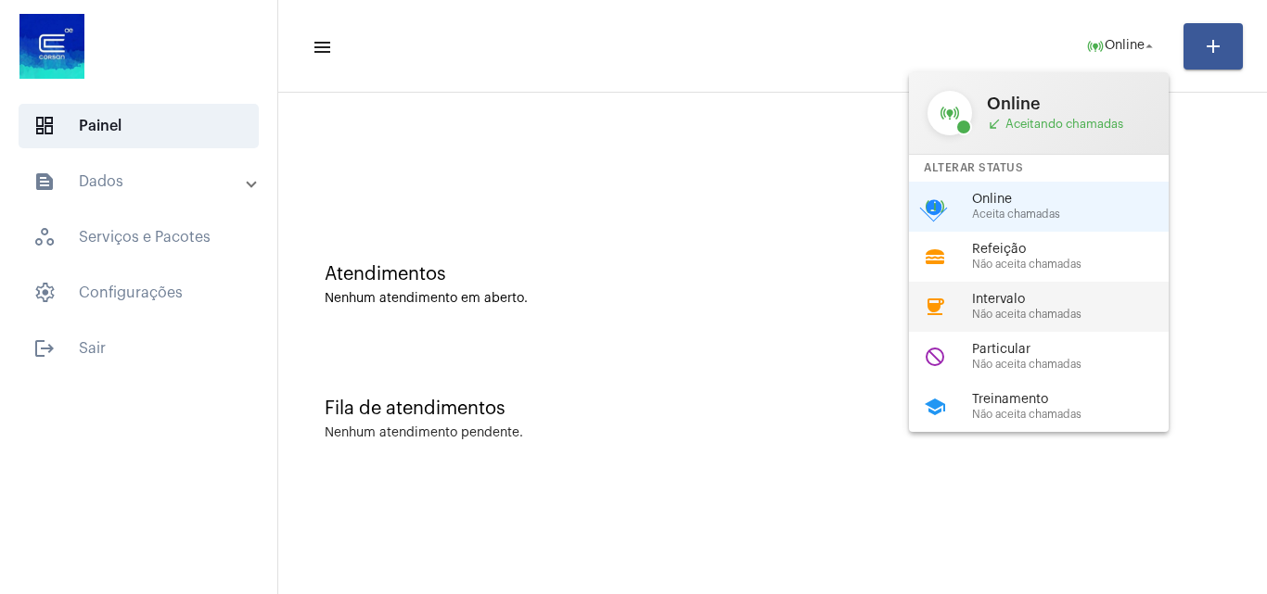
click at [1031, 311] on span "Não aceita chamadas" at bounding box center [1077, 315] width 211 height 12
